Goal: Book appointment/travel/reservation

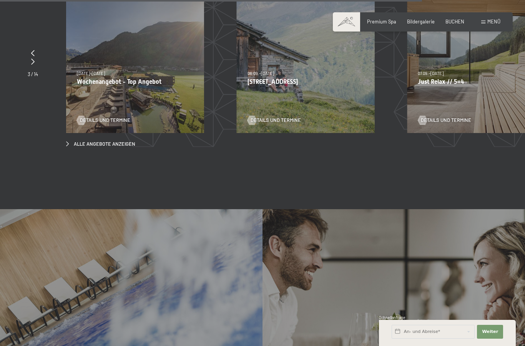
scroll to position [2397, 0]
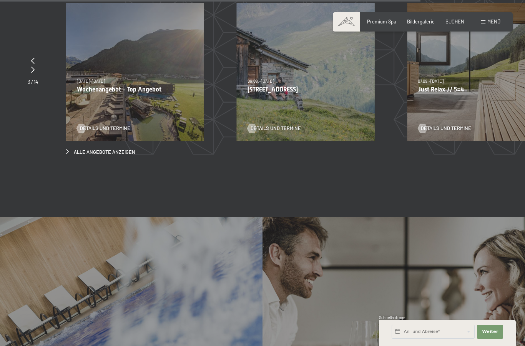
click at [90, 108] on div "31.08.2025–12.04.2026 14.05.–21.06.2026 27.06.2026–01.02.2027 31.08.2025–12.04.…" at bounding box center [135, 72] width 138 height 138
click at [432, 101] on div "07.09.–03.10.2025 21.12.–26.12.2025 11.01.–23.01.2026 08.03.–27.03.2026 08.11.–…" at bounding box center [476, 72] width 138 height 138
click at [443, 139] on div "07.09.–03.10.2025 21.12.–26.12.2025 11.01.–23.01.2026 08.03.–27.03.2026 08.11.–…" at bounding box center [476, 72] width 138 height 138
click at [439, 132] on link "Details und Termine" at bounding box center [444, 128] width 53 height 7
click at [438, 132] on span "Details und Termine" at bounding box center [446, 128] width 50 height 7
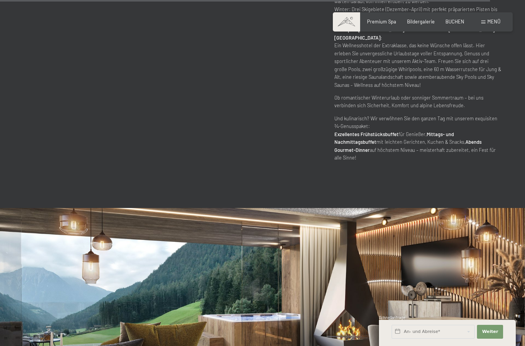
scroll to position [2764, 0]
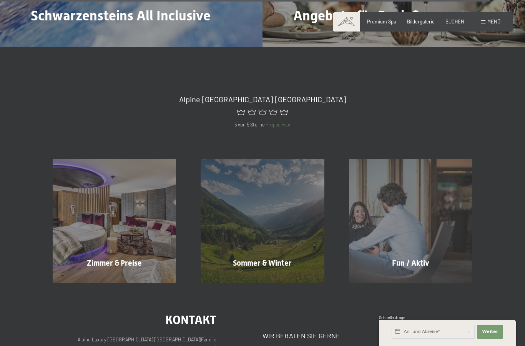
click at [98, 258] on span "Zimmer & Preise" at bounding box center [114, 262] width 55 height 9
click at [100, 258] on span "Zimmer & Preise" at bounding box center [114, 262] width 55 height 9
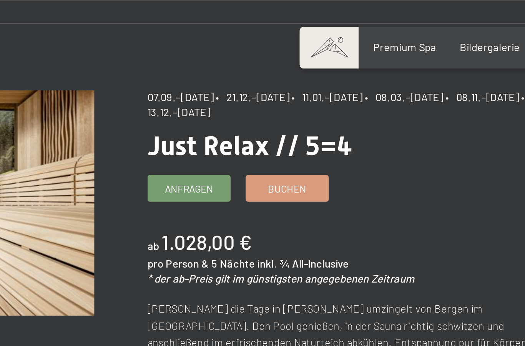
scroll to position [49, 0]
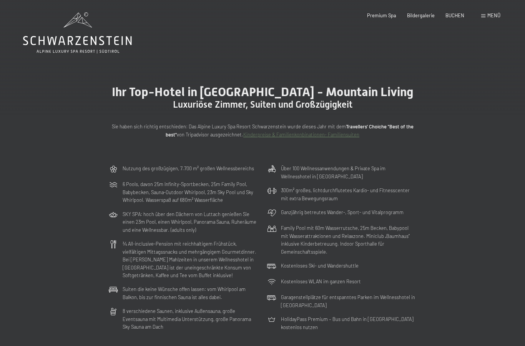
click at [114, 237] on div "¾ All-inclusive-Pension mit reichhaltigem Frühstück, vielfältigen Mittagssnacks…" at bounding box center [183, 259] width 155 height 45
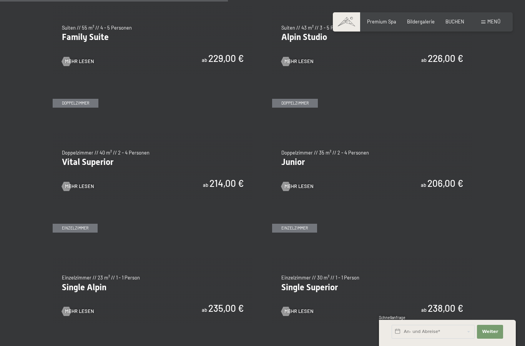
scroll to position [822, 0]
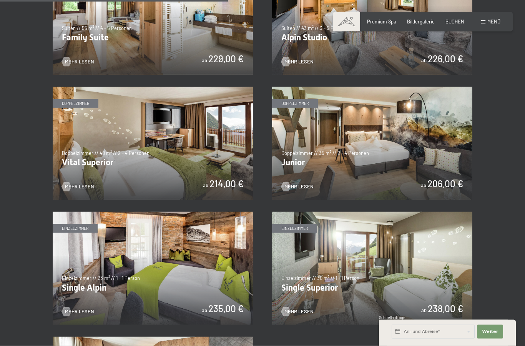
click at [327, 159] on img at bounding box center [372, 143] width 200 height 113
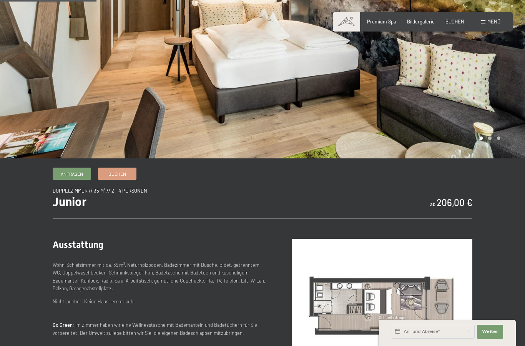
scroll to position [171, 0]
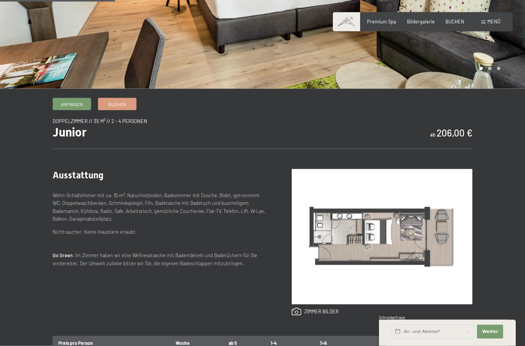
click at [0, 164] on div "Anfragen Buchen Doppelzimmer // 35 m² // 2 - 4 Personen Junior ab 206,00 € Auss…" at bounding box center [262, 312] width 525 height 428
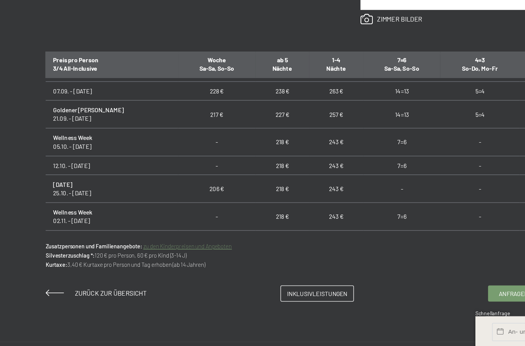
scroll to position [423, 0]
